Goal: Navigation & Orientation: Find specific page/section

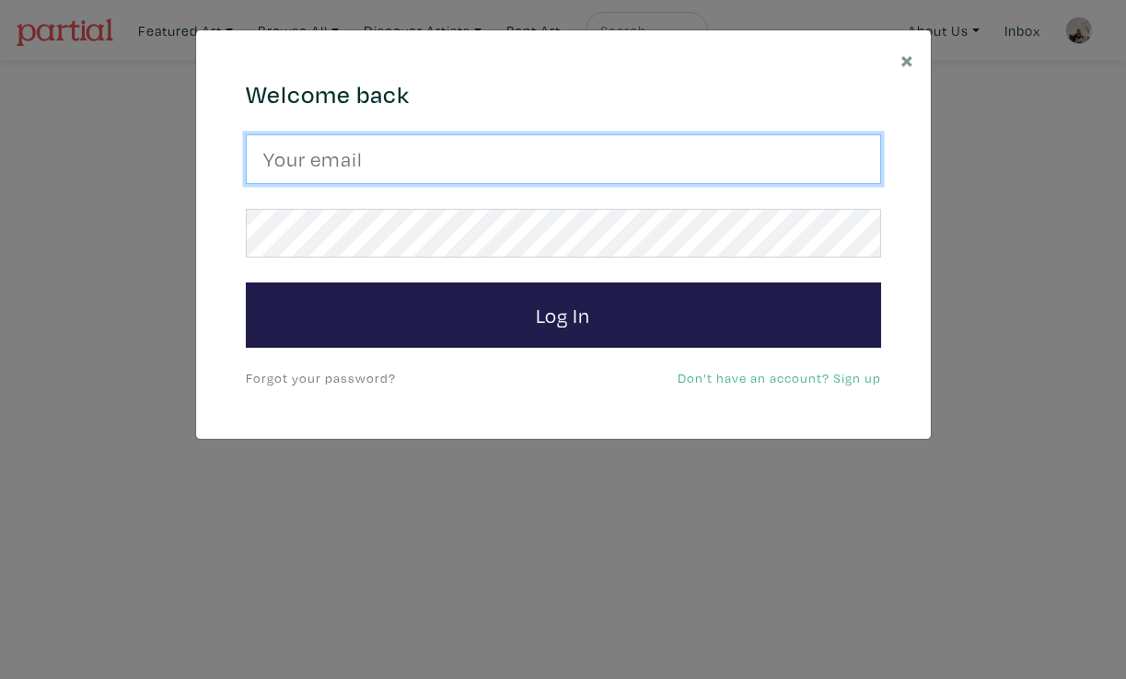
type input "emmaenright2@hotmail.com"
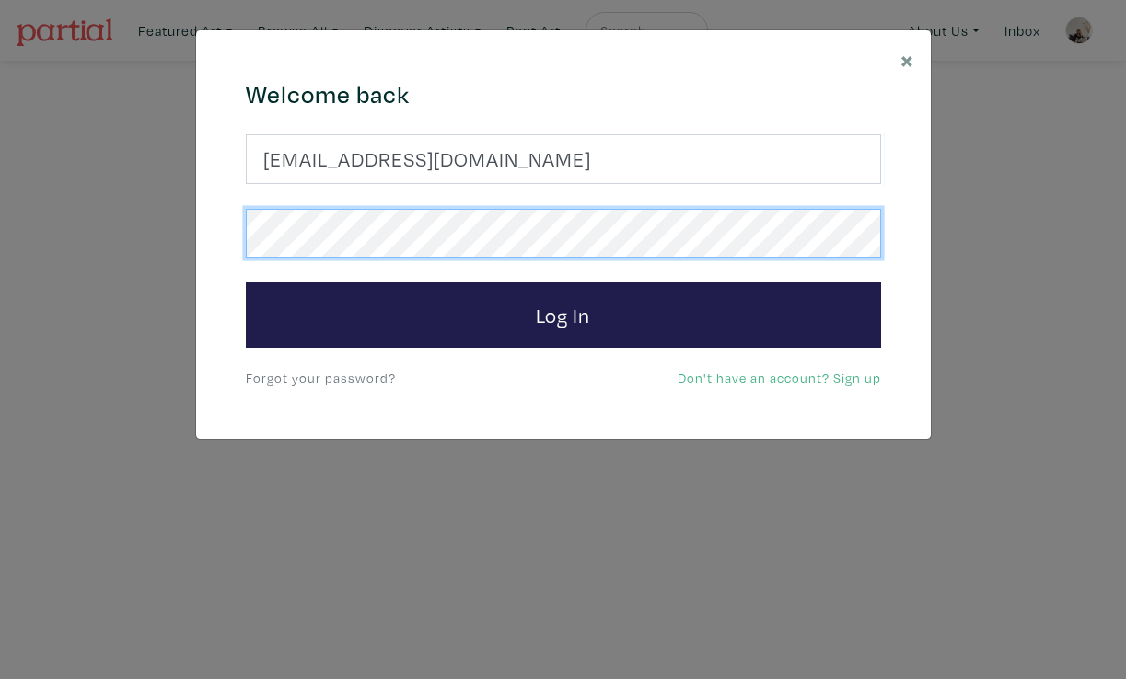
click at [562, 314] on button "Log In" at bounding box center [563, 316] width 635 height 66
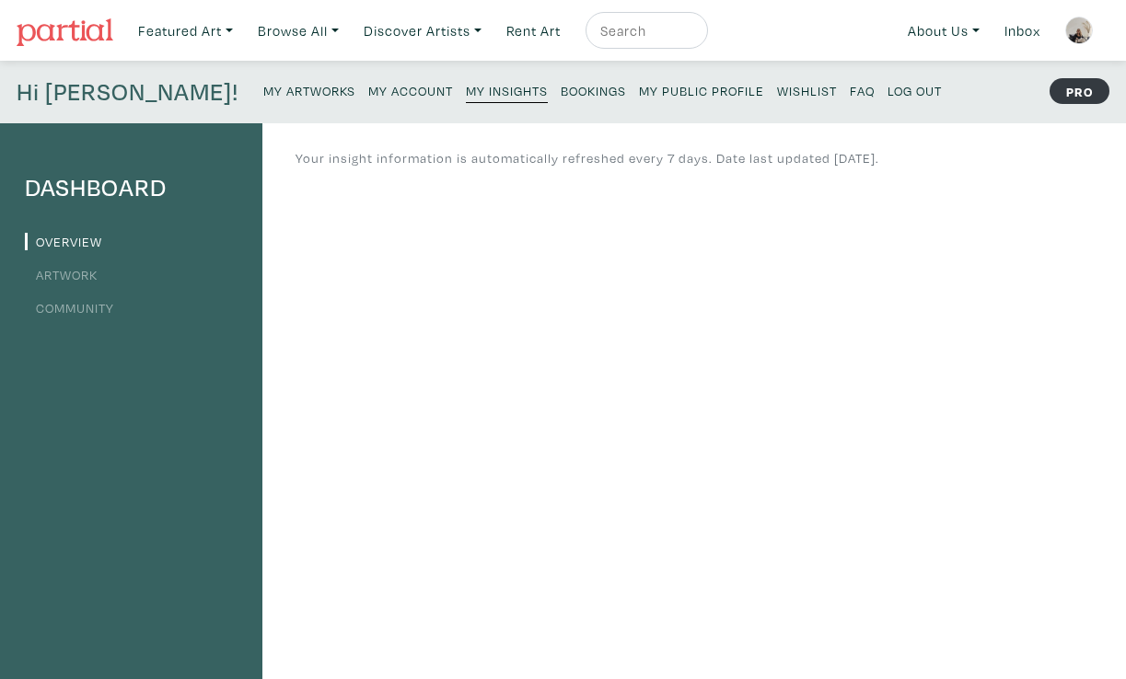
click at [639, 95] on small "My Public Profile" at bounding box center [701, 90] width 125 height 17
